Goal: Transaction & Acquisition: Purchase product/service

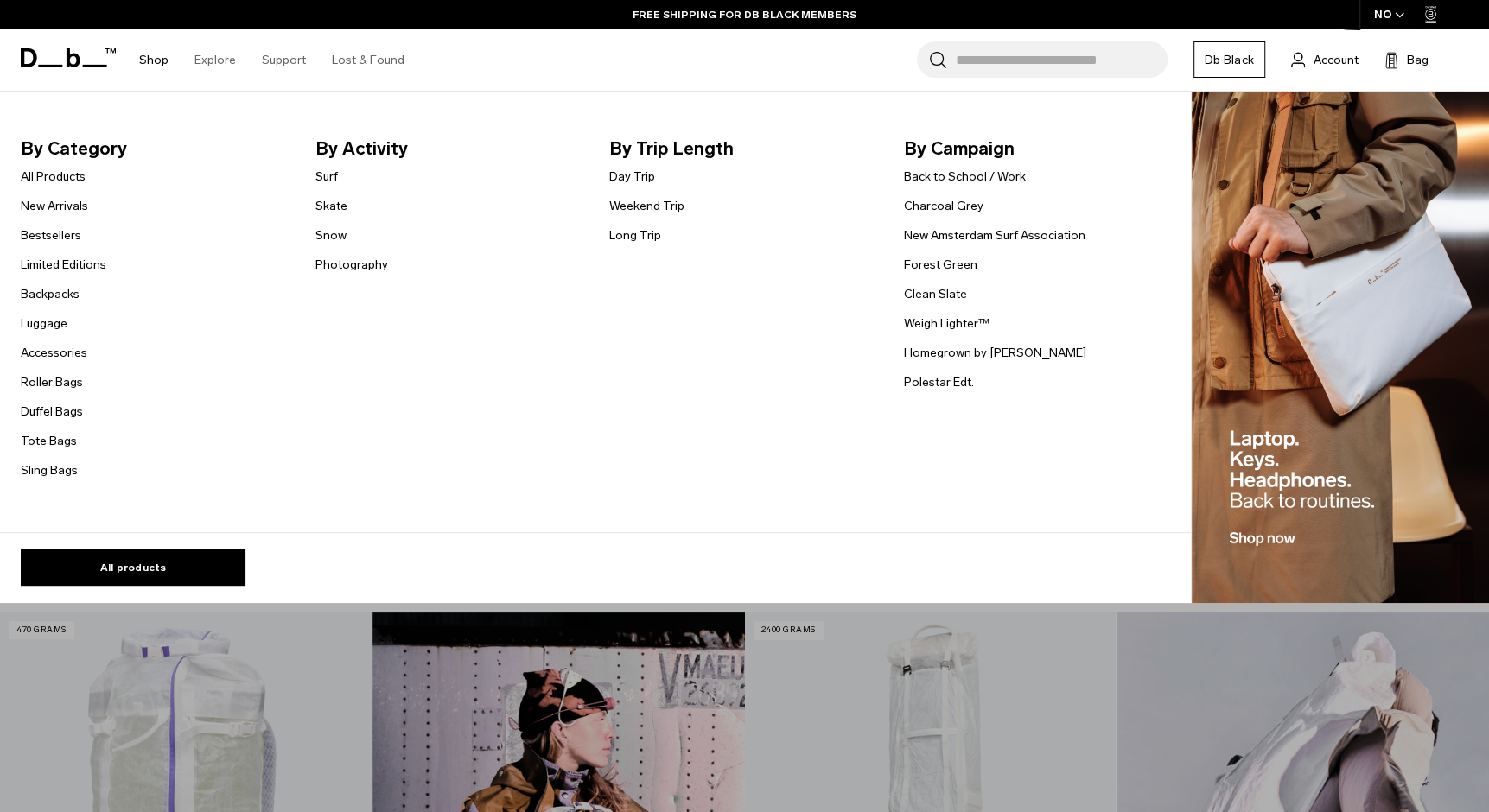
click at [148, 61] on link "Shop" at bounding box center [154, 60] width 29 height 62
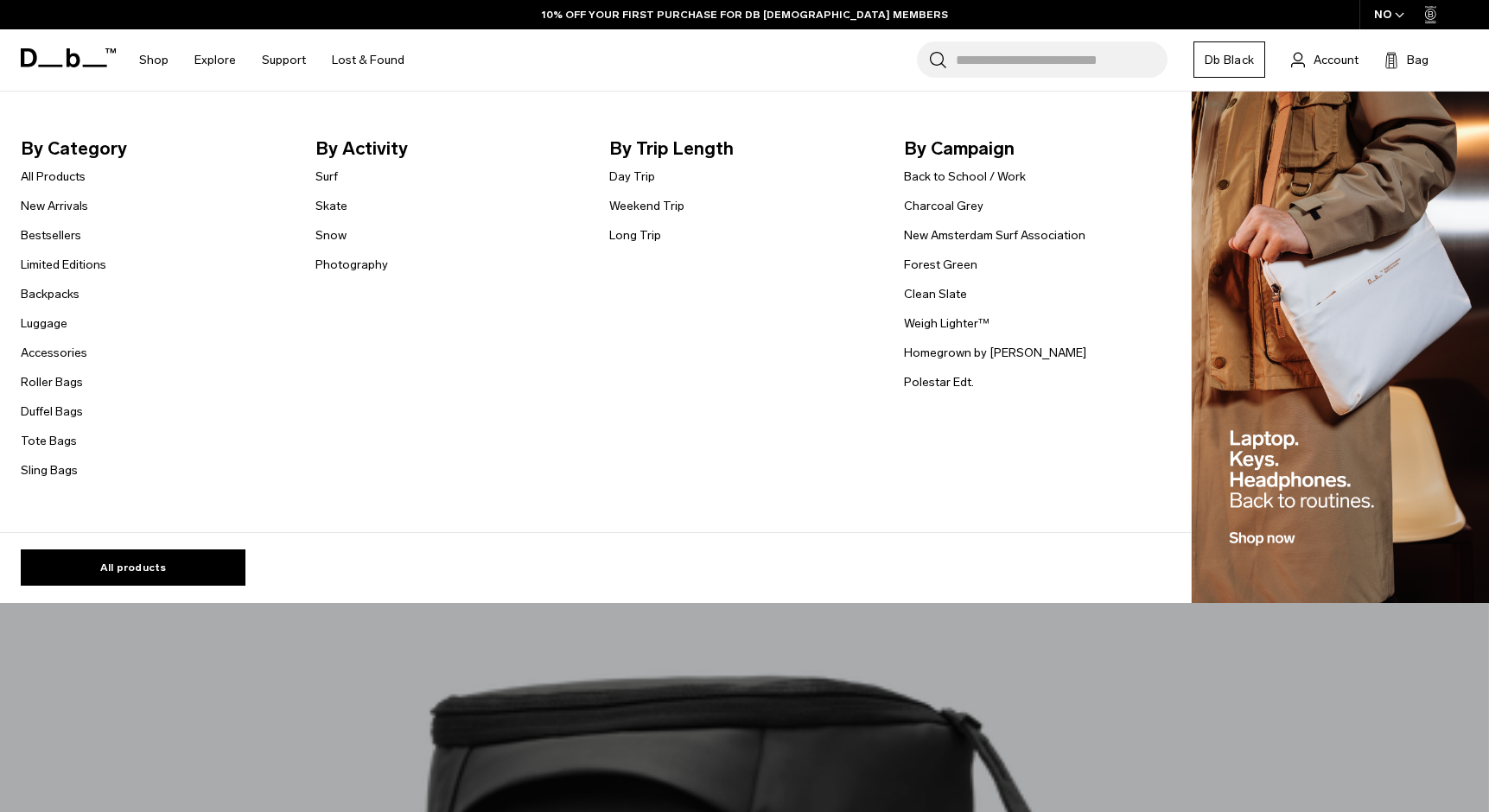
click at [59, 211] on link "New Arrivals" at bounding box center [54, 206] width 67 height 18
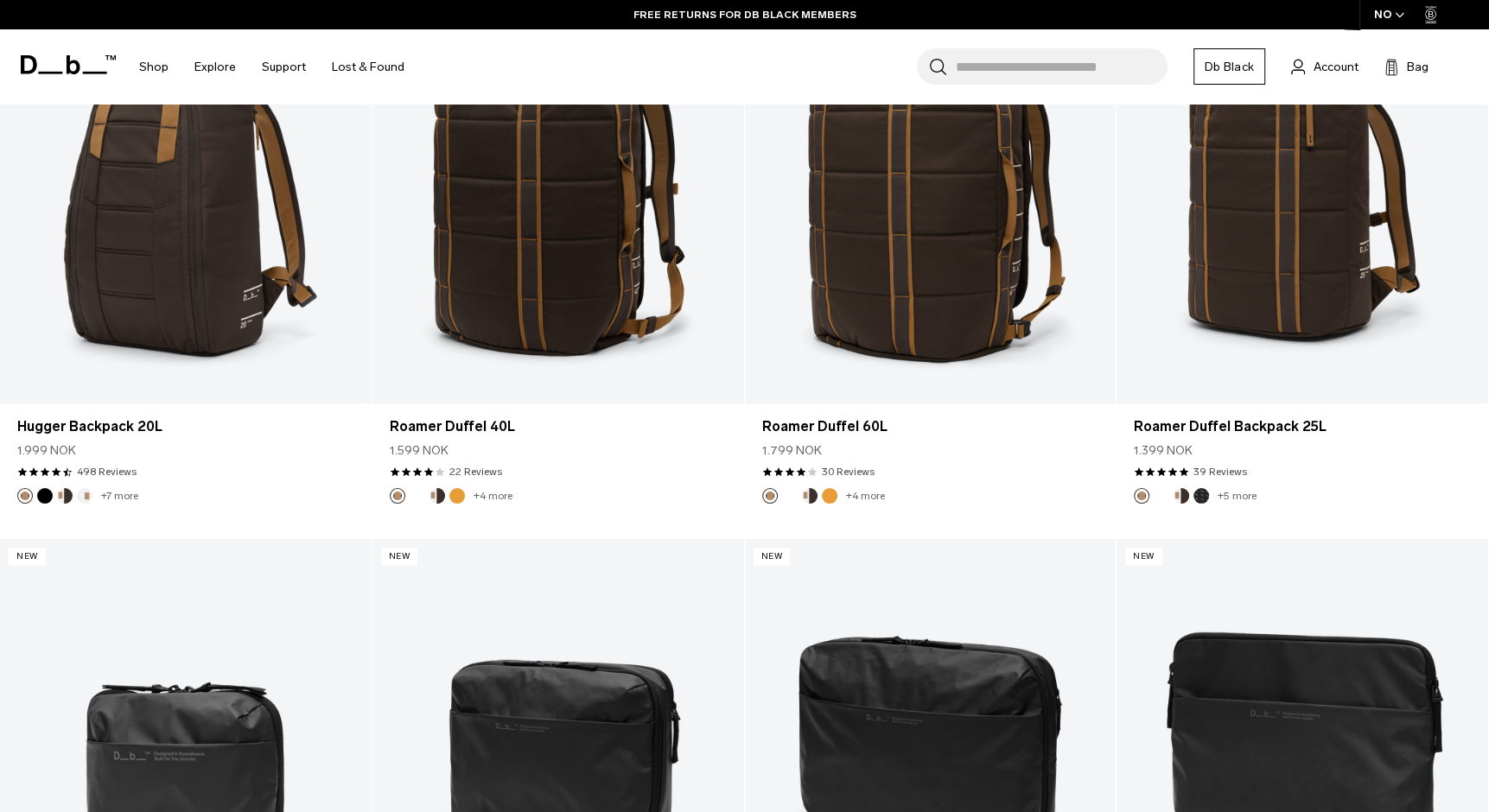
scroll to position [4146, 0]
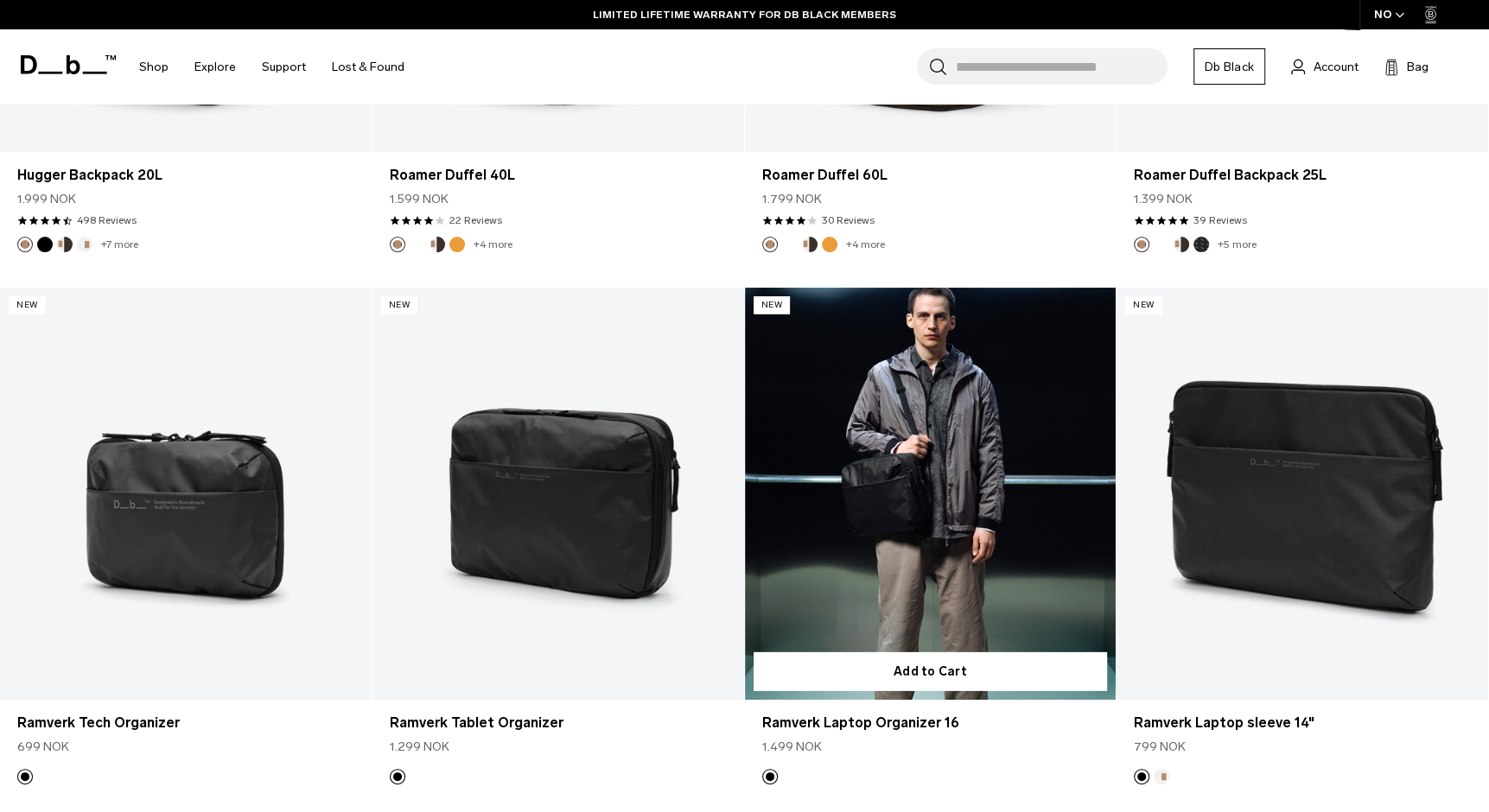
click at [990, 462] on link "Ramverk Laptop Organizer 16" at bounding box center [931, 494] width 371 height 413
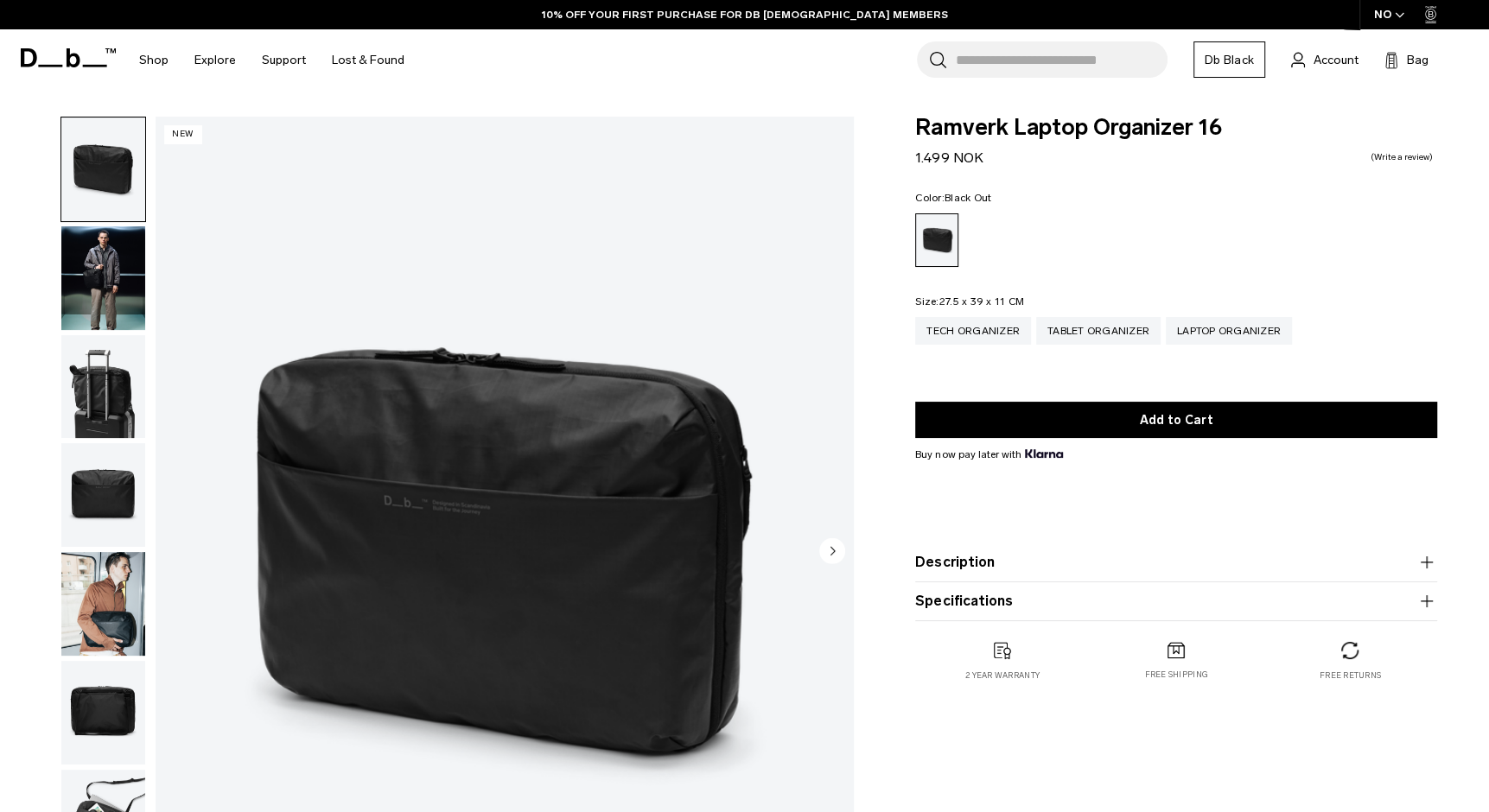
click at [106, 627] on img "button" at bounding box center [103, 604] width 84 height 104
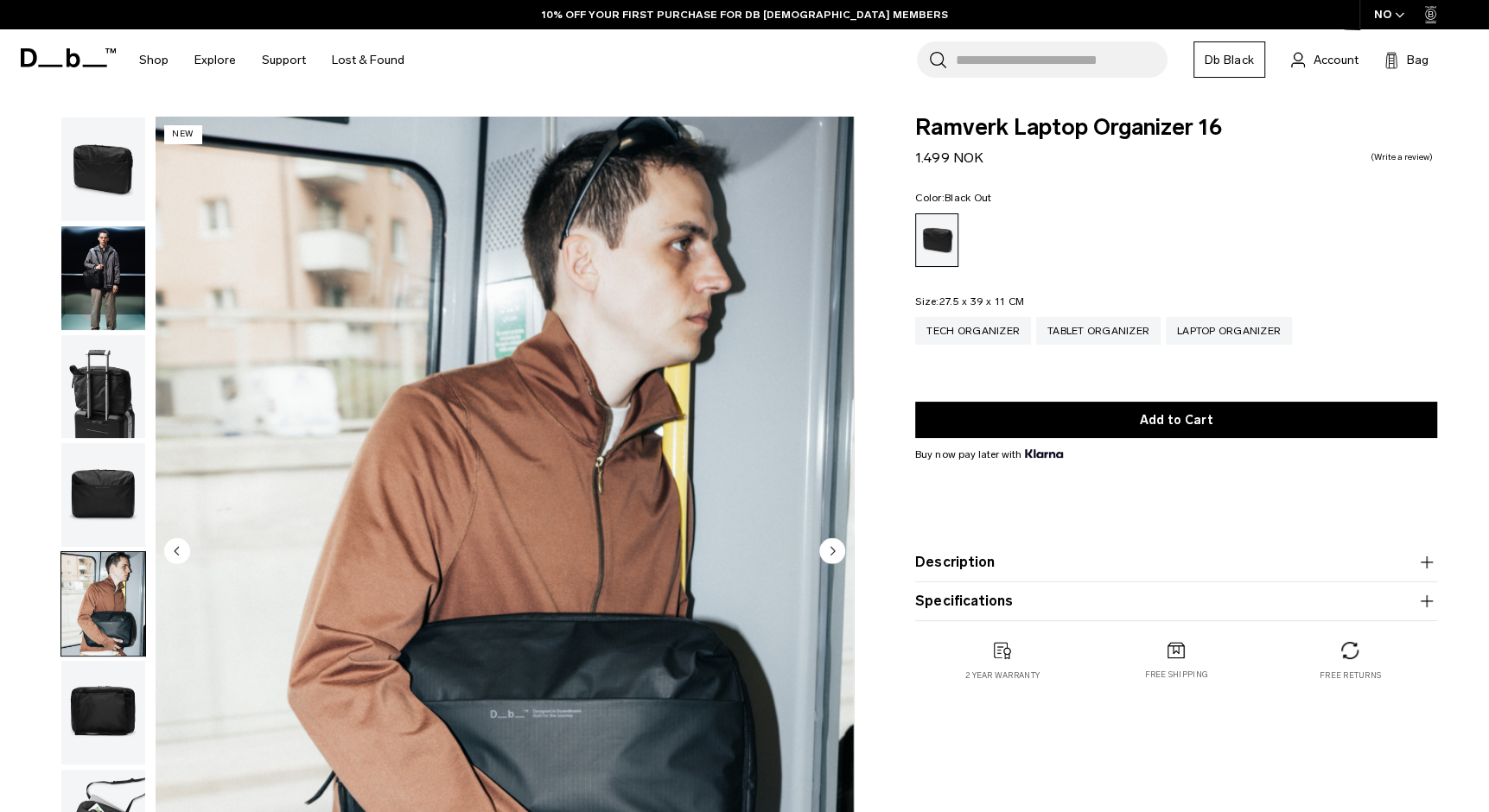
click at [120, 489] on img "button" at bounding box center [103, 494] width 84 height 104
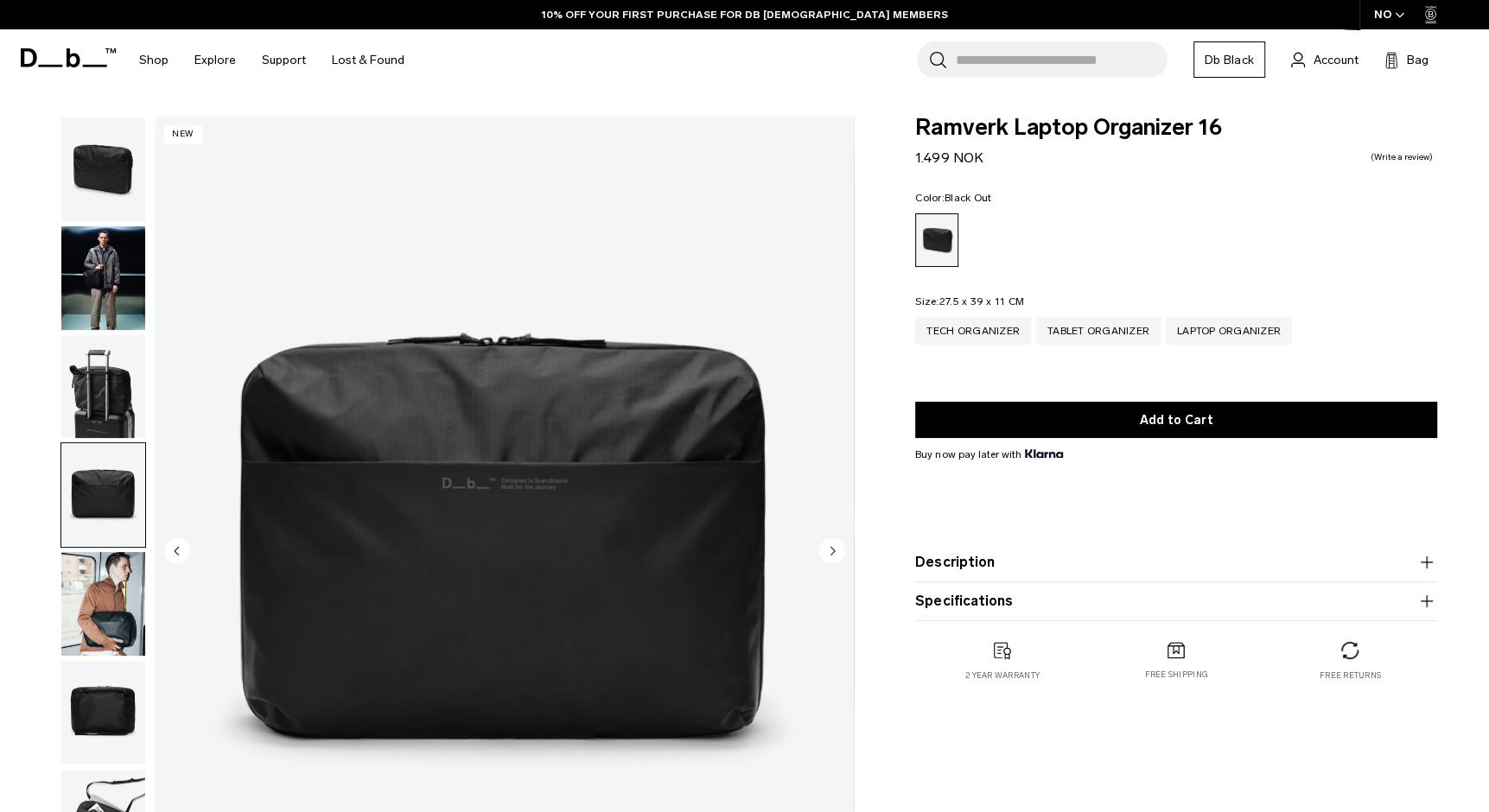
click at [120, 421] on img "button" at bounding box center [103, 387] width 84 height 104
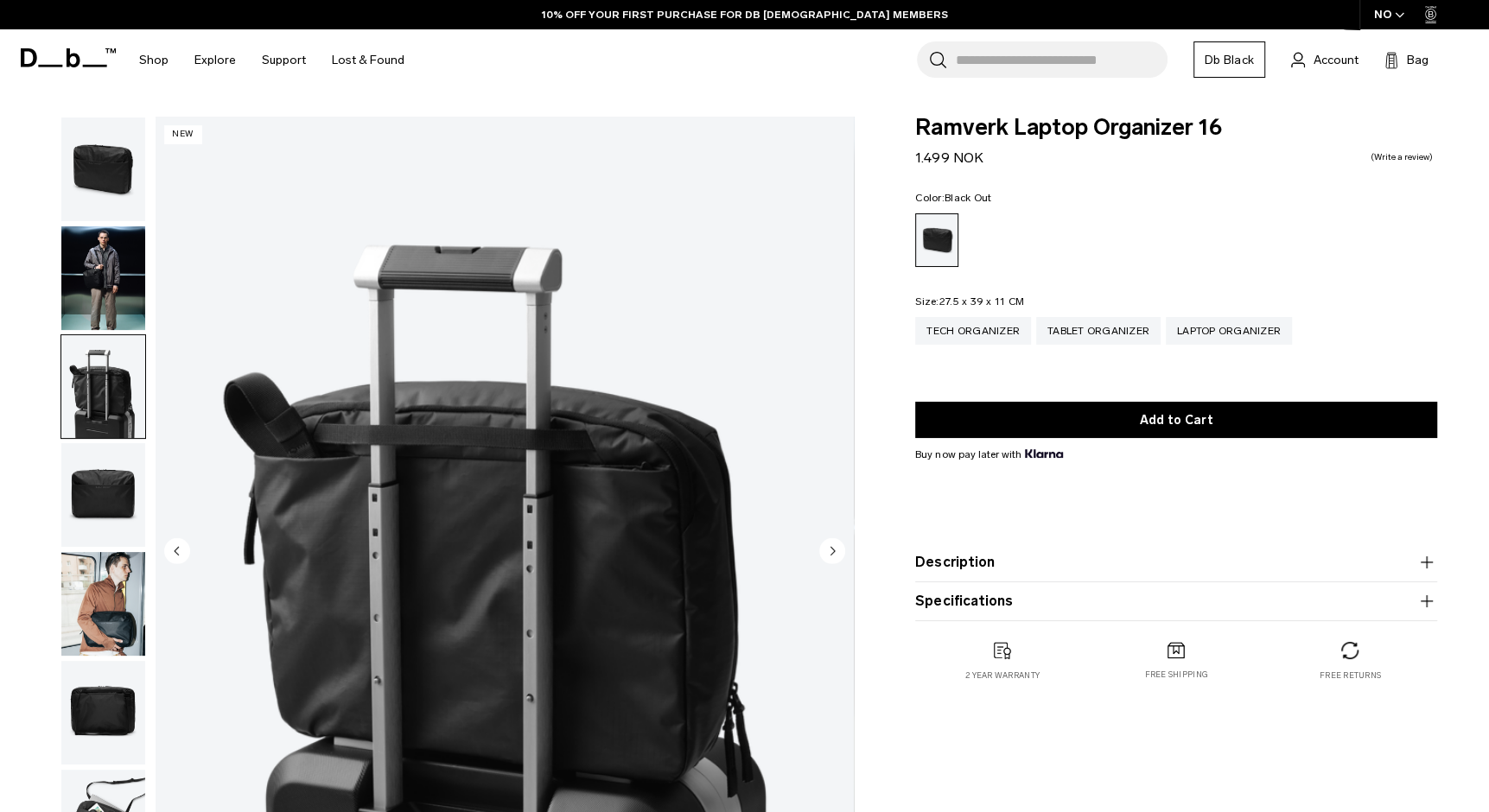
click at [126, 618] on img "button" at bounding box center [103, 604] width 84 height 104
